Goal: Task Accomplishment & Management: Use online tool/utility

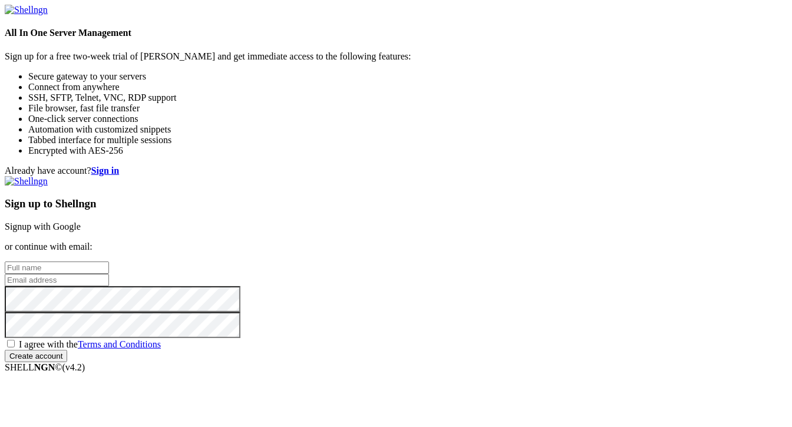
click at [81, 222] on link "Signup with Google" at bounding box center [43, 227] width 76 height 10
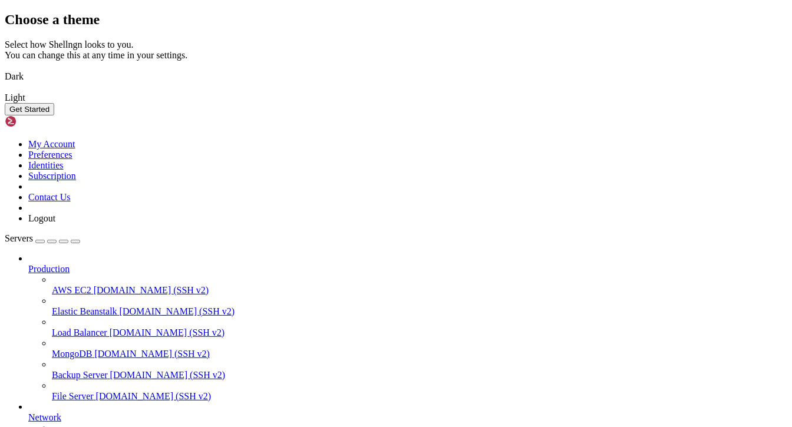
click at [5, 69] on img at bounding box center [5, 69] width 0 height 0
click at [54, 116] on button "Get Started" at bounding box center [30, 109] width 50 height 12
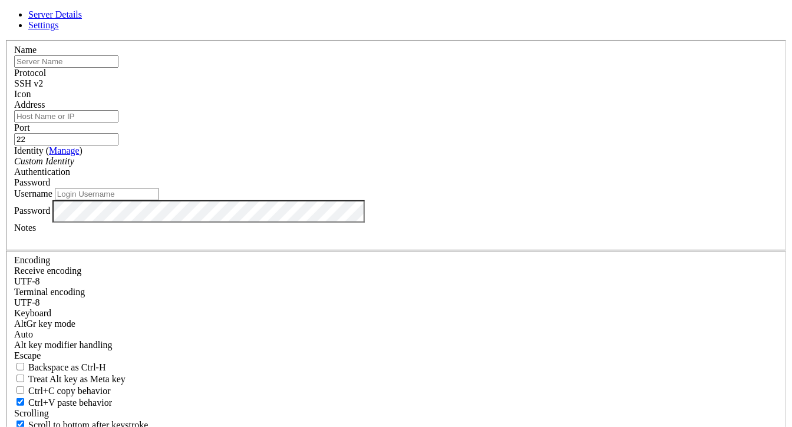
click at [118, 68] on input "text" at bounding box center [66, 61] width 104 height 12
type input "[DOMAIN_NAME]"
click at [118, 123] on input "Address" at bounding box center [66, 116] width 104 height 12
type input "[DOMAIN_NAME]"
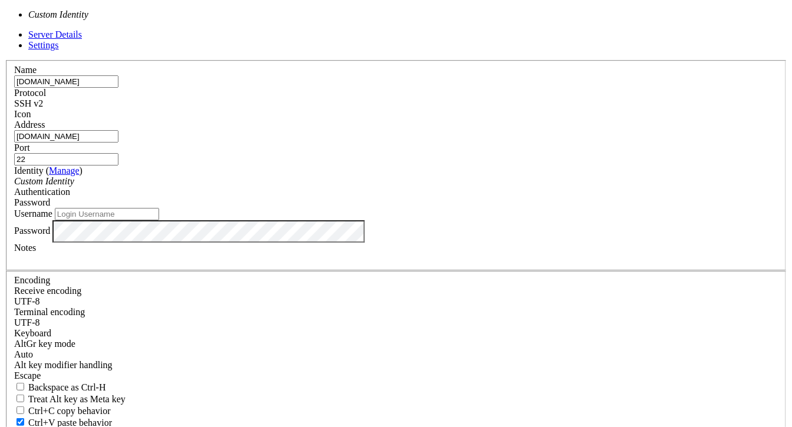
click at [346, 187] on div "Custom Identity" at bounding box center [396, 181] width 764 height 11
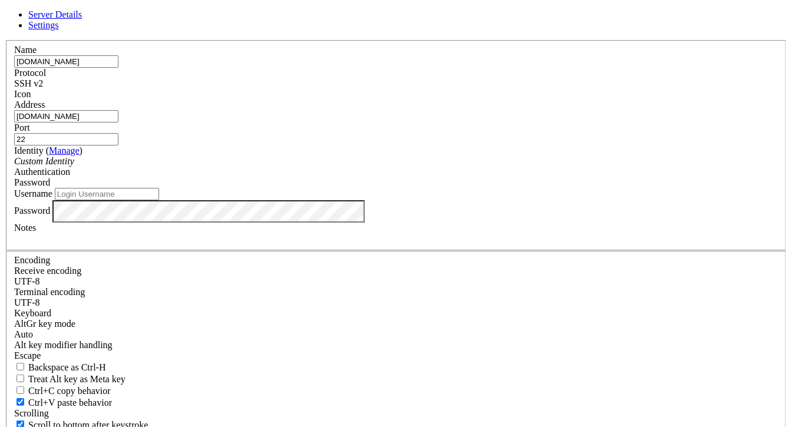
click at [159, 200] on input "Username" at bounding box center [107, 194] width 104 height 12
type input "root"
click at [211, 242] on div "Server Details Settings Name [DOMAIN_NAME] Protocol SSH v2 Icon" at bounding box center [396, 252] width 783 height 487
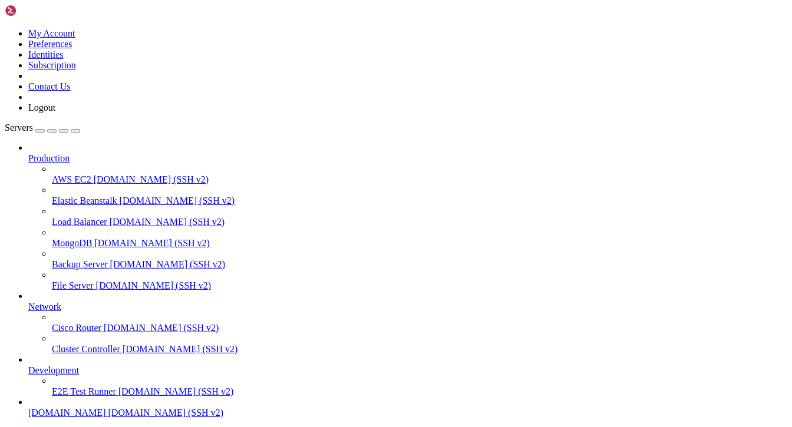
scroll to position [48, 0]
click at [118, 387] on span "[DOMAIN_NAME] (SSH v2)" at bounding box center [176, 392] width 116 height 10
click at [64, 408] on span "[DOMAIN_NAME]" at bounding box center [67, 413] width 78 height 10
click at [66, 408] on span "[DOMAIN_NAME]" at bounding box center [67, 413] width 78 height 10
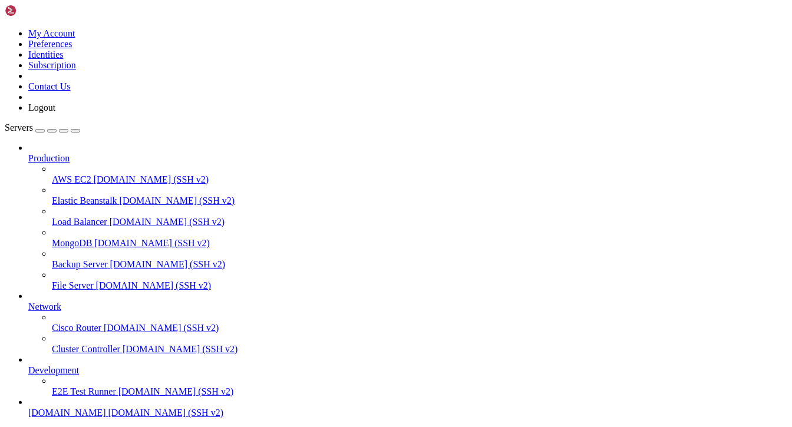
scroll to position [6460, 0]
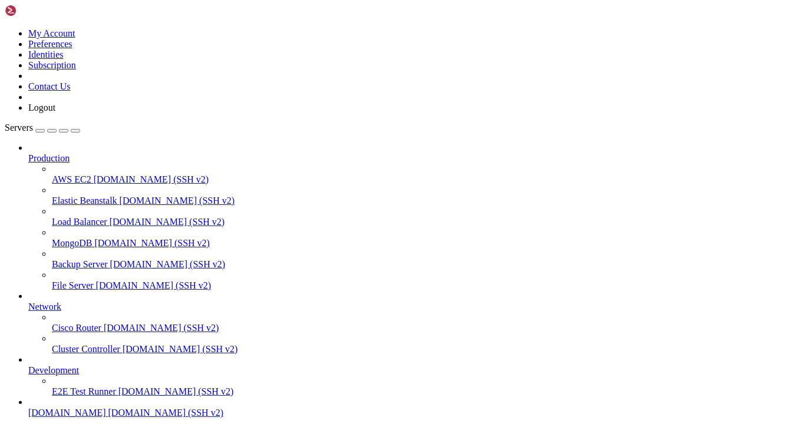
click at [28, 408] on icon at bounding box center [28, 408] width 0 height 0
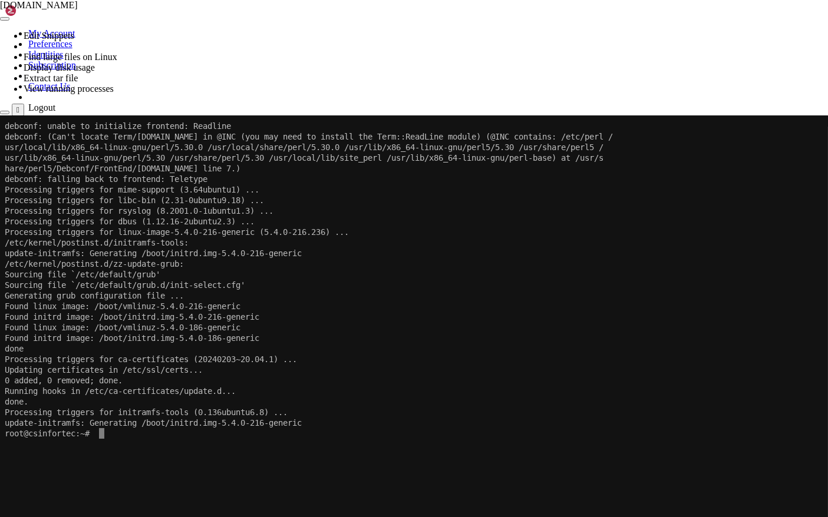
scroll to position [6312, 0]
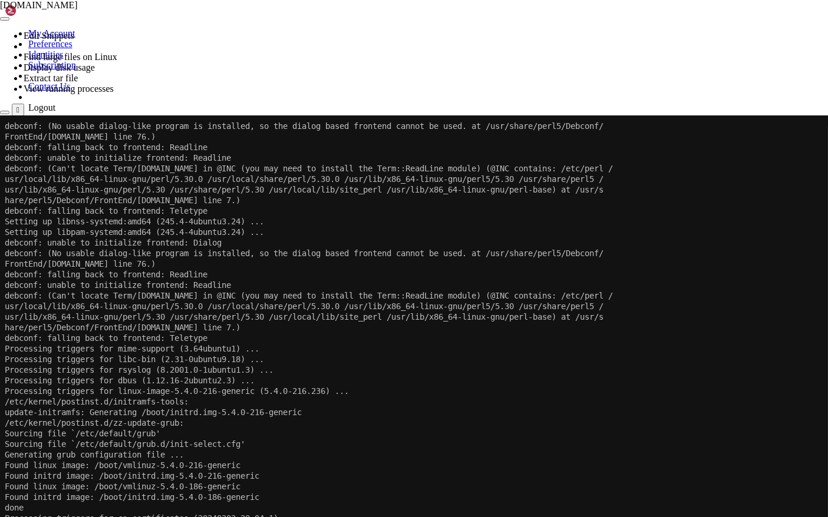
click at [549, 427] on x-row "Generating grub configuration file ..." at bounding box center [413, 454] width 817 height 11
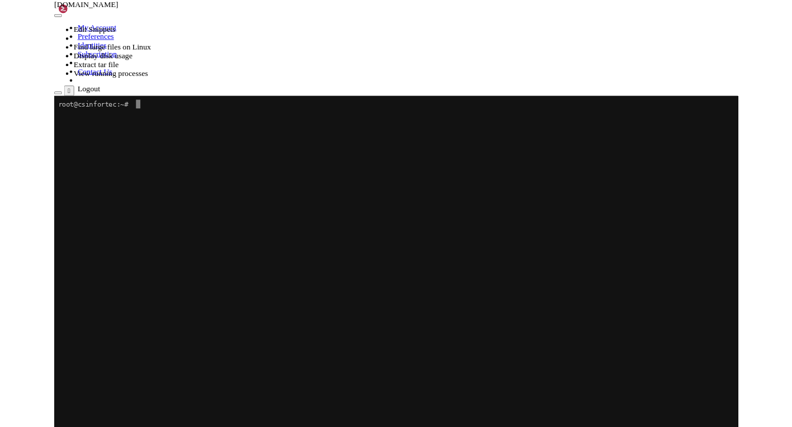
scroll to position [0, 0]
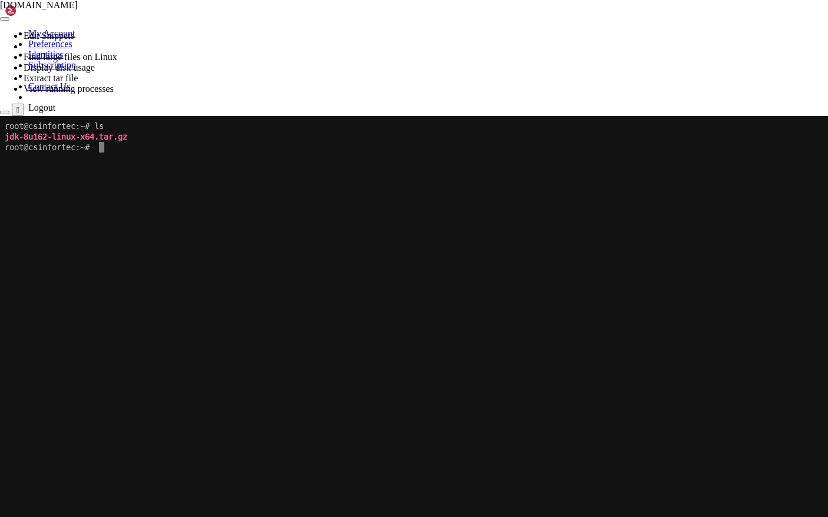
click at [546, 427] on x-row at bounding box center [413, 454] width 817 height 11
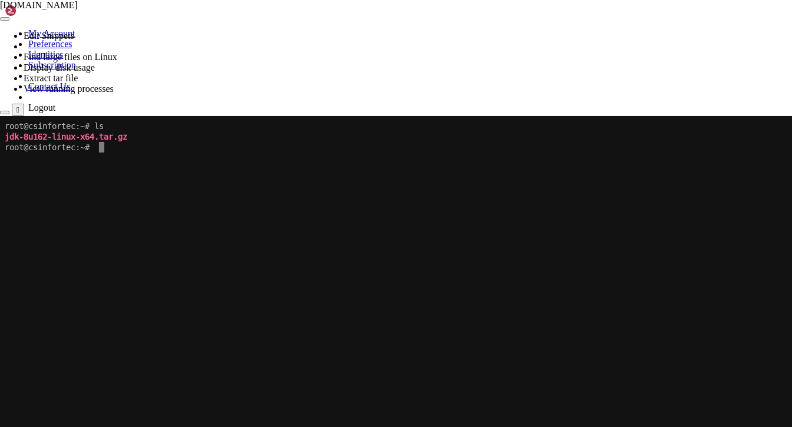
scroll to position [48, 0]
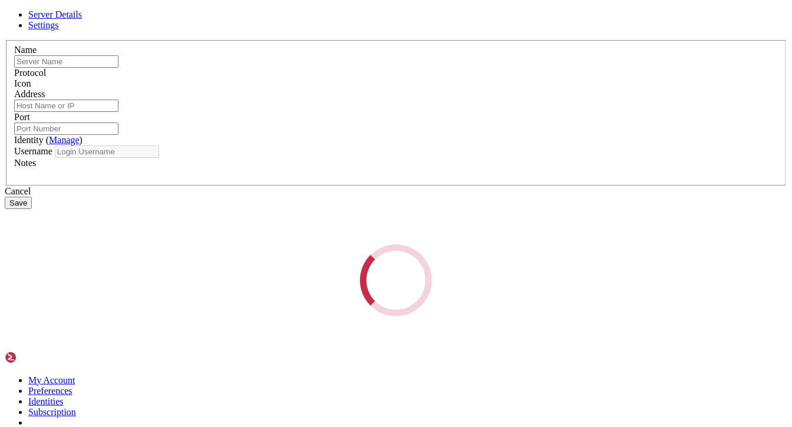
type input "[DOMAIN_NAME]"
type input "22"
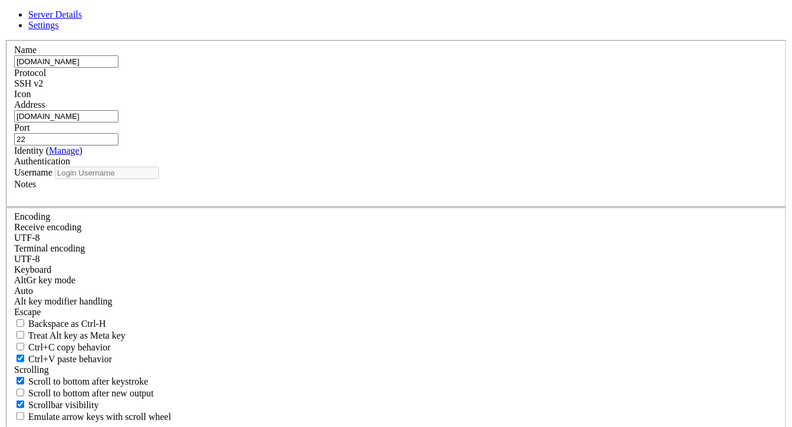
type input "root"
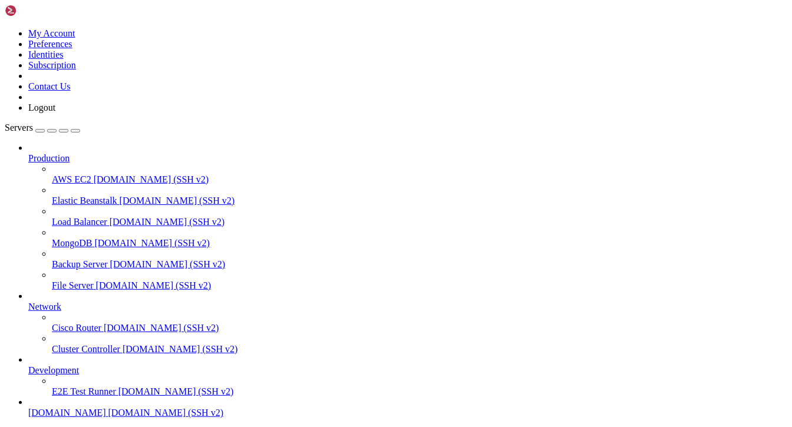
type input "/root"
